Goal: Information Seeking & Learning: Check status

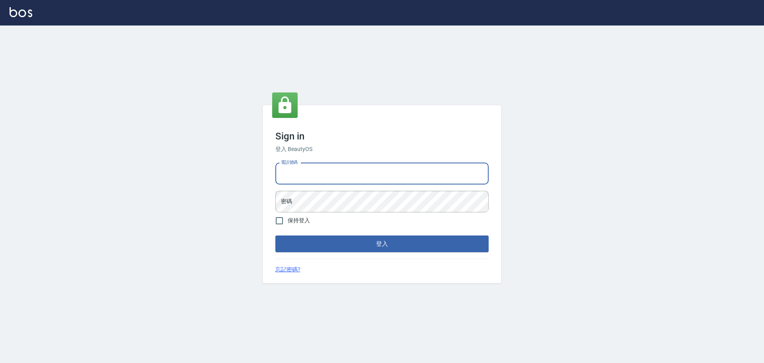
click at [311, 174] on input "電話號碼" at bounding box center [381, 173] width 213 height 21
type input "0903519443"
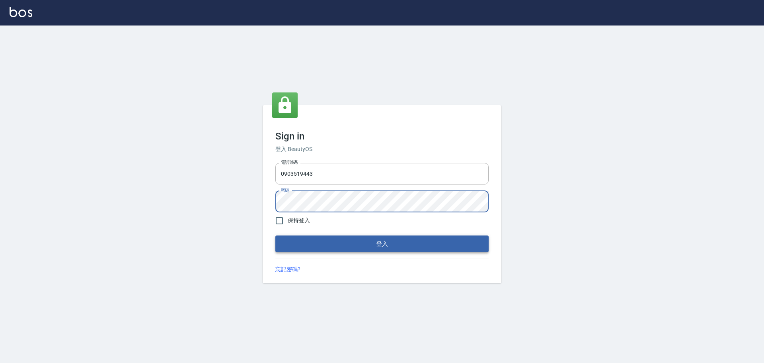
click at [340, 241] on button "登入" at bounding box center [381, 243] width 213 height 17
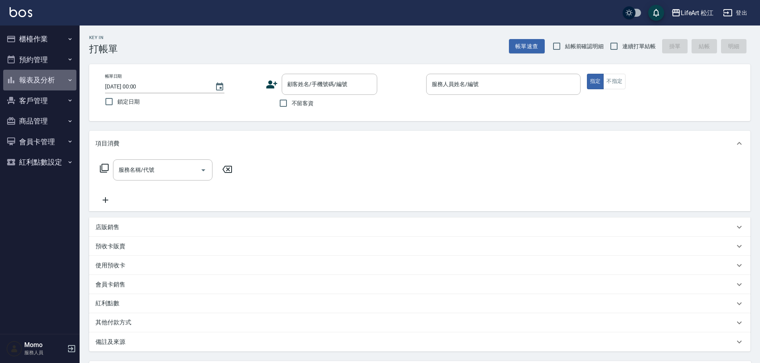
click at [57, 80] on button "報表及分析" at bounding box center [39, 80] width 73 height 21
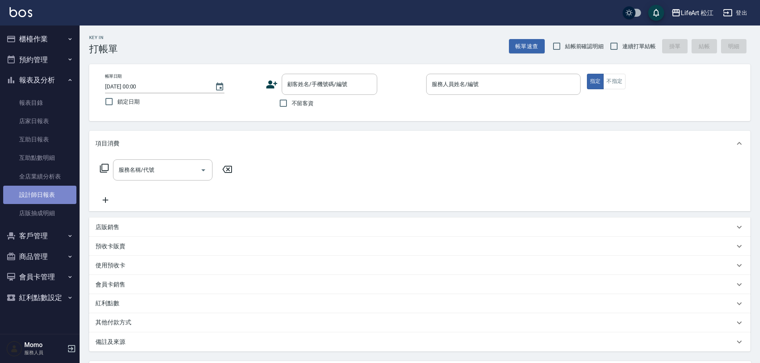
click at [50, 199] on link "設計師日報表" at bounding box center [39, 195] width 73 height 18
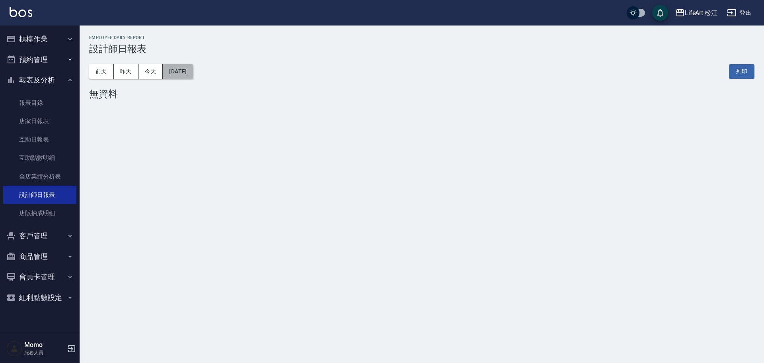
click at [192, 69] on button "[DATE]" at bounding box center [178, 71] width 30 height 15
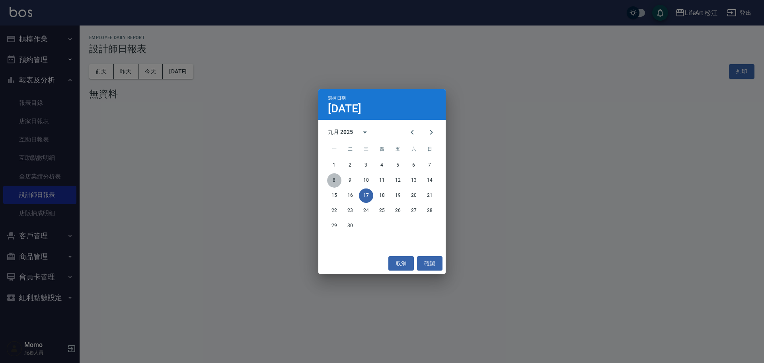
click at [338, 180] on button "8" at bounding box center [334, 180] width 14 height 14
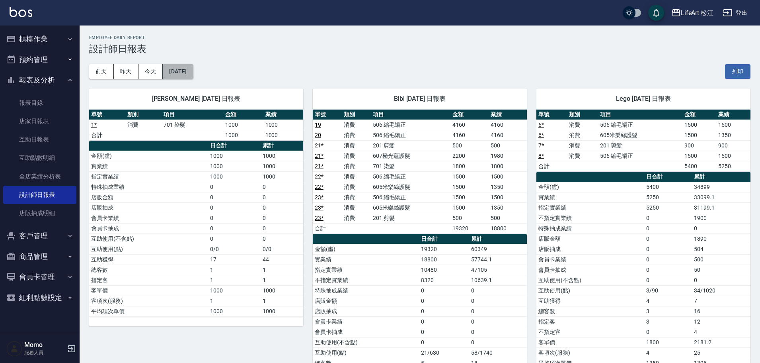
click at [185, 73] on button "[DATE]" at bounding box center [178, 71] width 30 height 15
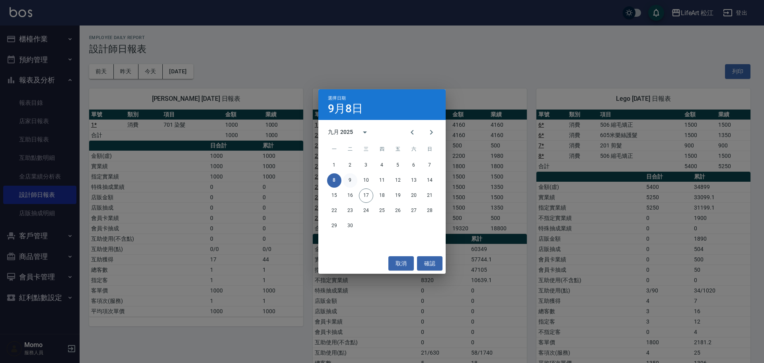
click at [356, 180] on div "8 9 10 11 12 13 14" at bounding box center [381, 180] width 127 height 14
click at [352, 181] on button "9" at bounding box center [350, 180] width 14 height 14
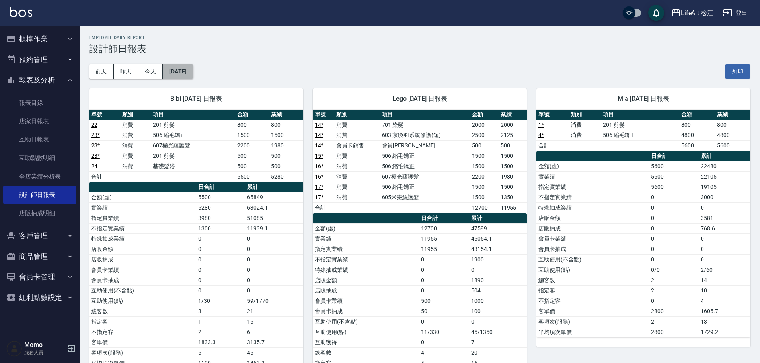
click at [185, 70] on button "[DATE]" at bounding box center [178, 71] width 30 height 15
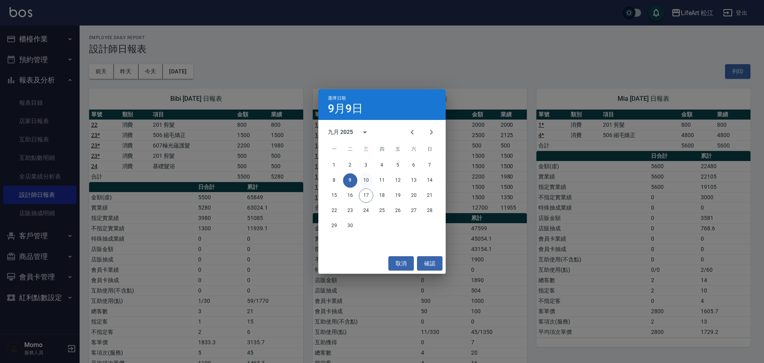
click at [366, 179] on button "10" at bounding box center [366, 180] width 14 height 14
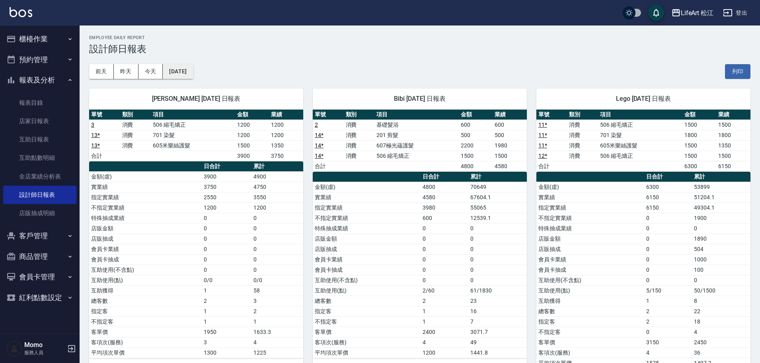
click at [190, 72] on button "[DATE]" at bounding box center [178, 71] width 30 height 15
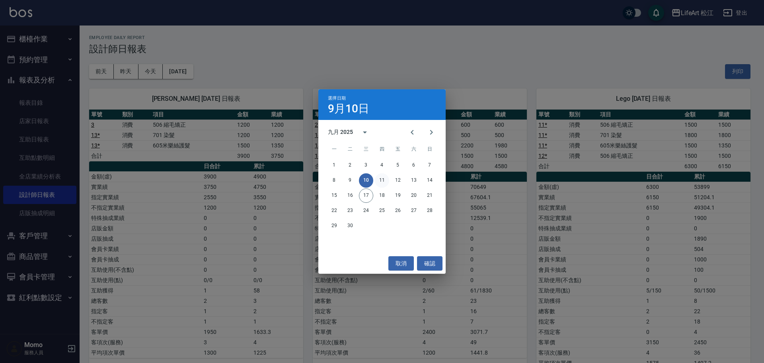
click at [381, 180] on button "11" at bounding box center [382, 180] width 14 height 14
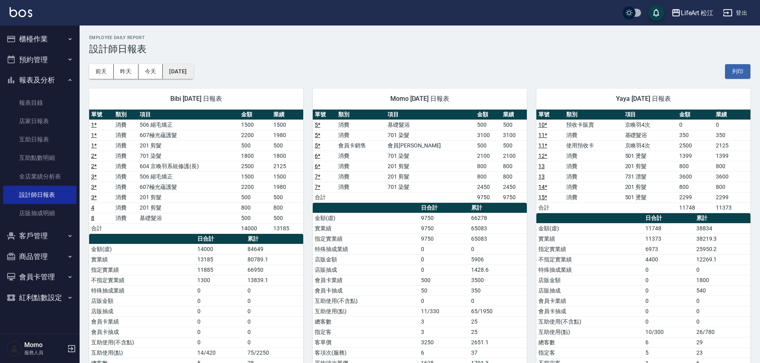
click at [193, 72] on button "[DATE]" at bounding box center [178, 71] width 30 height 15
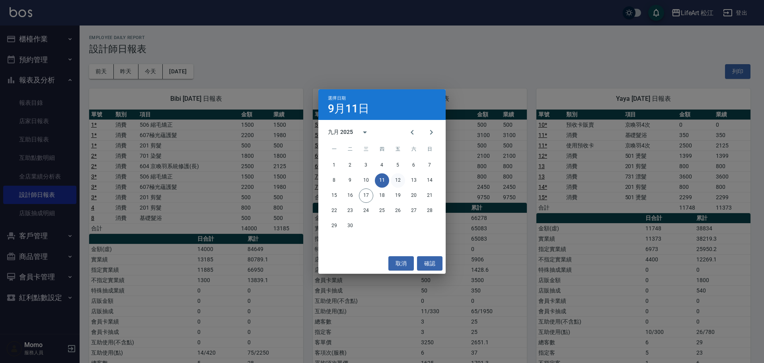
click at [401, 178] on button "12" at bounding box center [398, 180] width 14 height 14
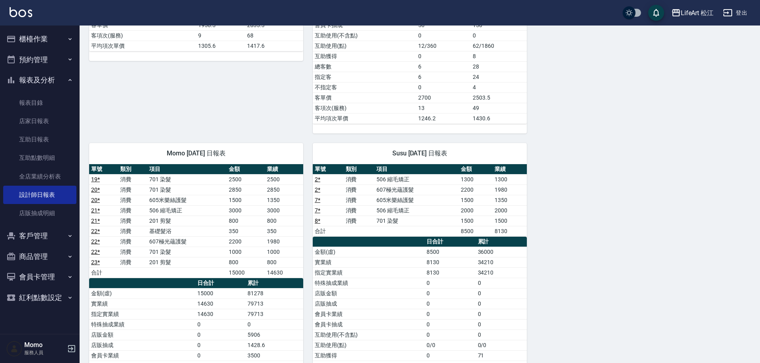
scroll to position [458, 0]
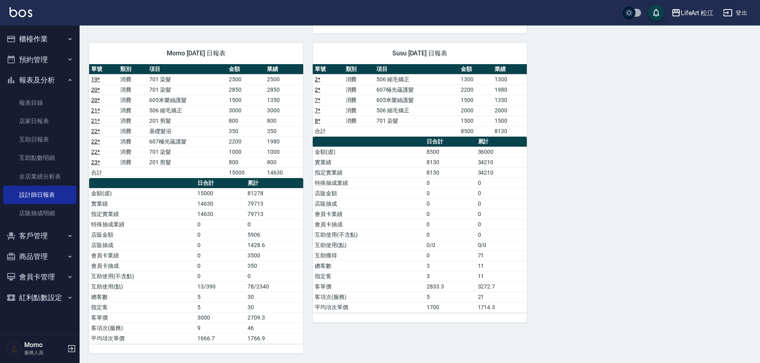
click at [200, 190] on td "15000" at bounding box center [220, 193] width 50 height 10
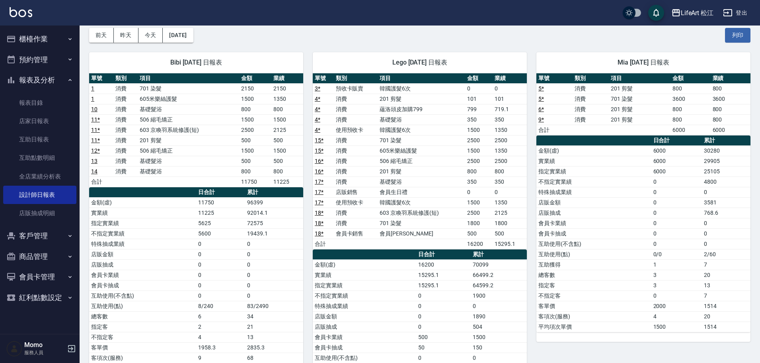
scroll to position [0, 0]
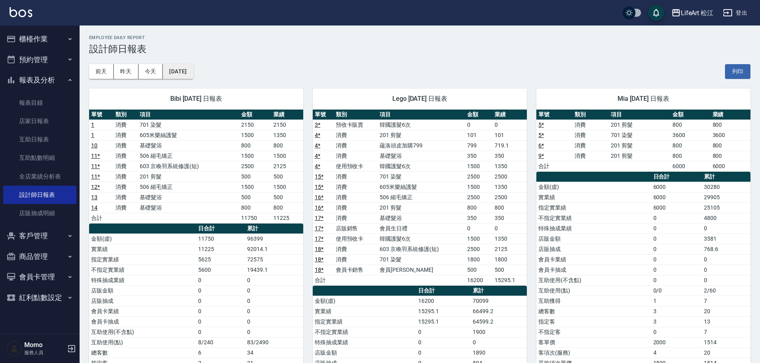
click at [186, 73] on button "[DATE]" at bounding box center [178, 71] width 30 height 15
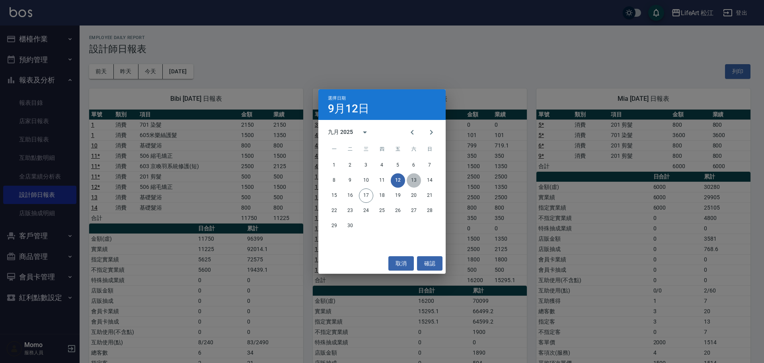
click at [416, 180] on button "13" at bounding box center [414, 180] width 14 height 14
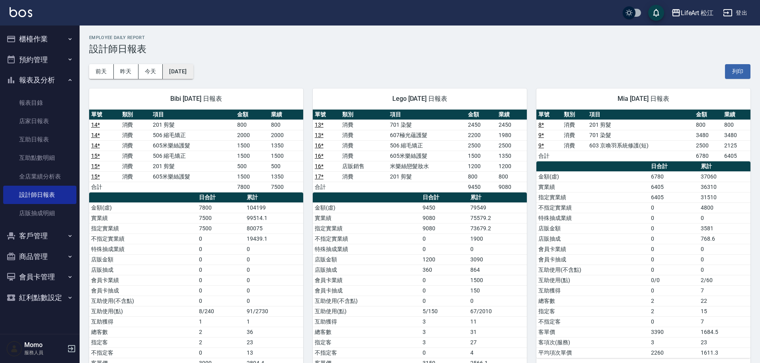
click at [189, 73] on button "[DATE]" at bounding box center [178, 71] width 30 height 15
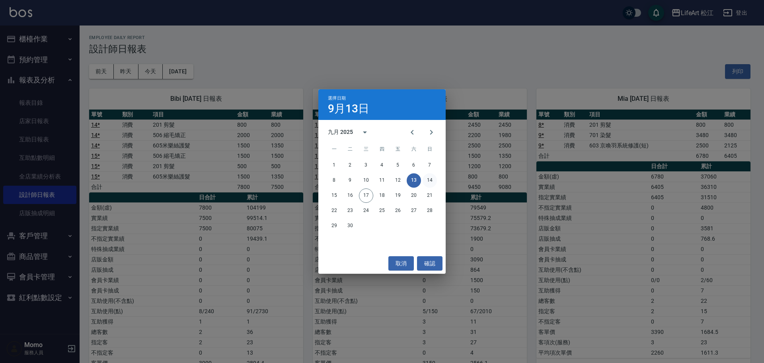
click at [427, 179] on button "14" at bounding box center [430, 180] width 14 height 14
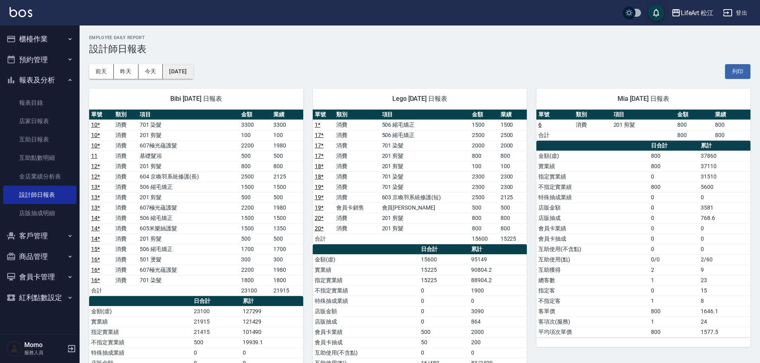
click at [188, 66] on button "[DATE]" at bounding box center [178, 71] width 30 height 15
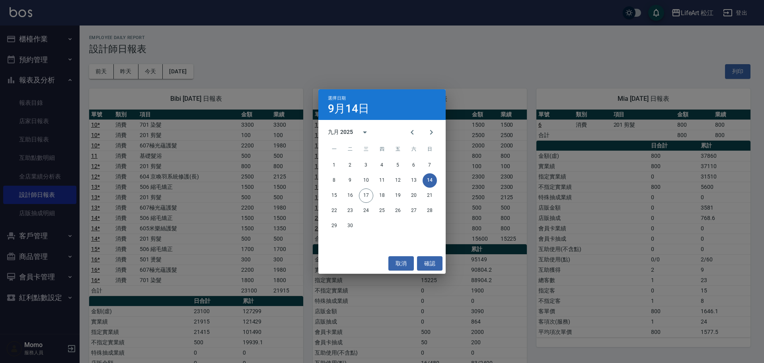
click at [326, 192] on div "15 16 17 18 19 20 21" at bounding box center [381, 195] width 127 height 14
click at [335, 192] on button "15" at bounding box center [334, 195] width 14 height 14
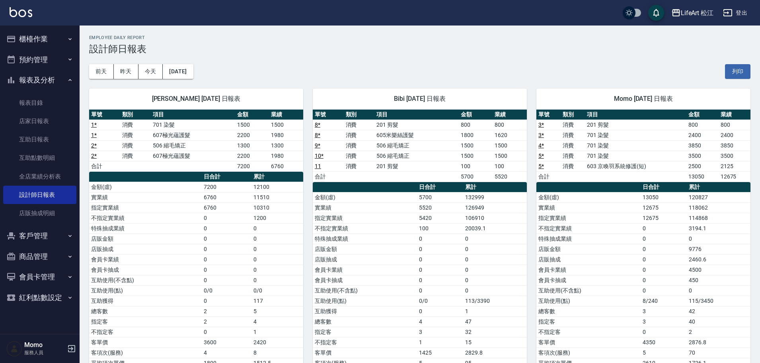
click at [176, 59] on div "[DATE] [DATE] [DATE] [DATE] 列印" at bounding box center [420, 72] width 662 height 34
click at [182, 69] on button "[DATE]" at bounding box center [178, 71] width 30 height 15
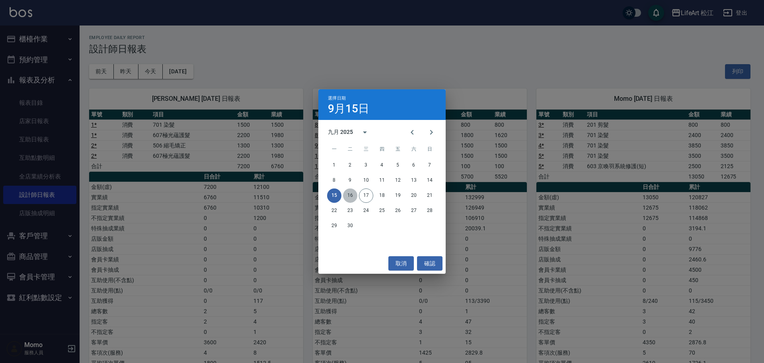
click at [354, 195] on button "16" at bounding box center [350, 195] width 14 height 14
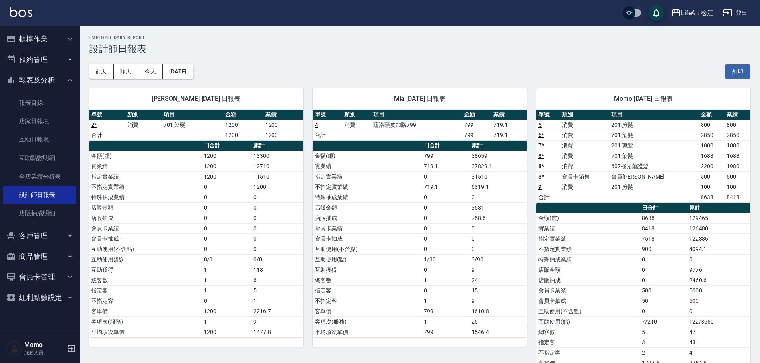
click at [686, 227] on td "8418" at bounding box center [663, 228] width 47 height 10
